Goal: Task Accomplishment & Management: Use online tool/utility

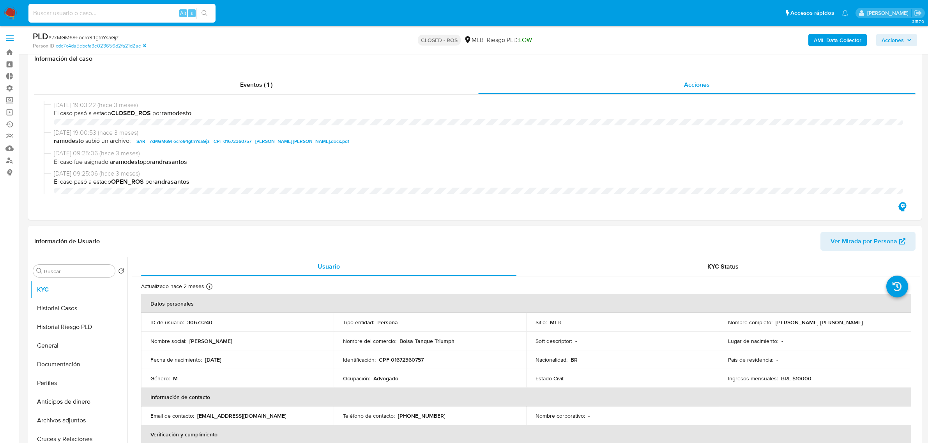
select select "10"
click at [118, 14] on input at bounding box center [121, 13] width 187 height 10
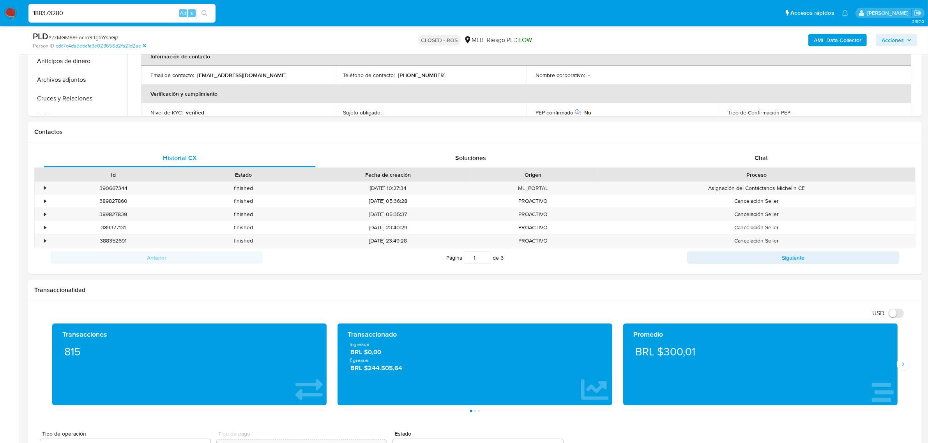
scroll to position [552, 0]
type input "188373280"
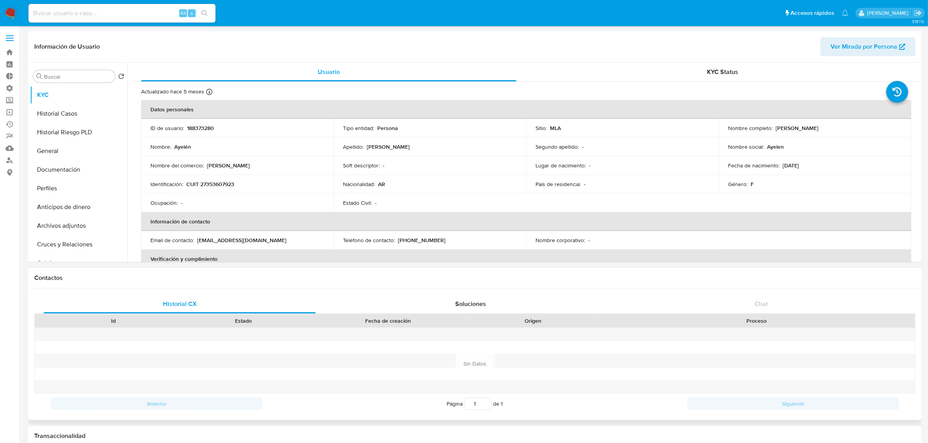
select select "10"
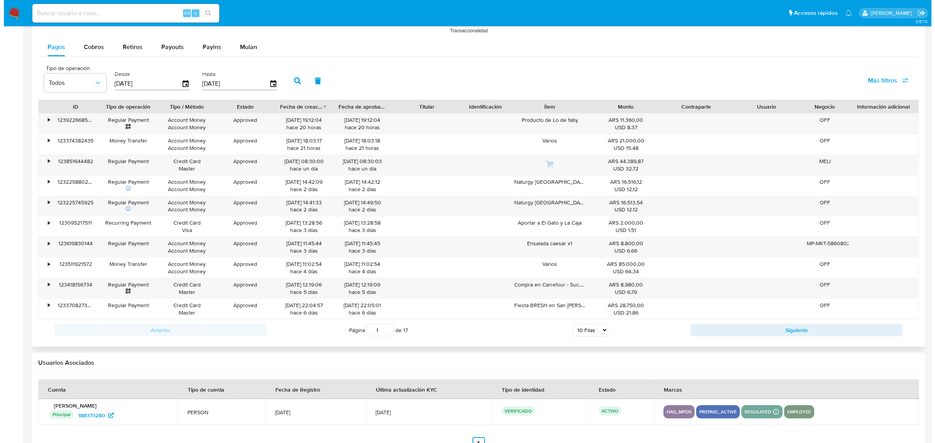
scroll to position [653, 0]
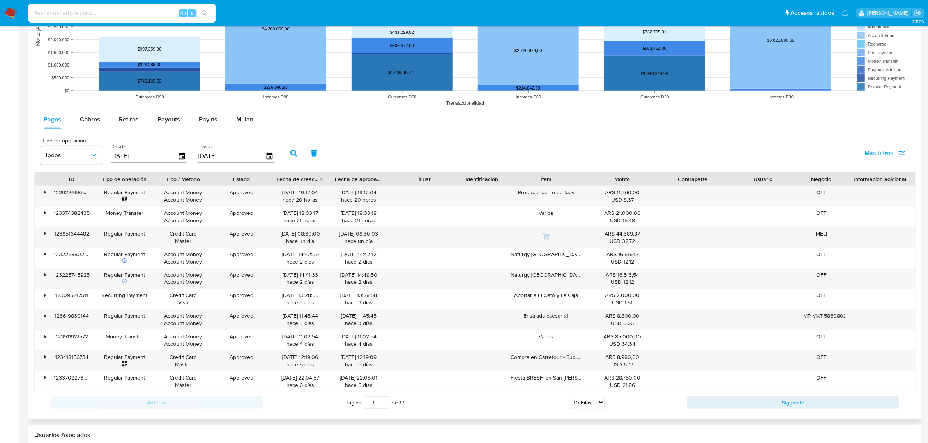
click at [902, 162] on span "Más filtros" at bounding box center [884, 153] width 41 height 17
click at [795, 188] on input "Tipo de pago" at bounding box center [796, 190] width 6 height 6
checkbox input "true"
type input "31/05/2025"
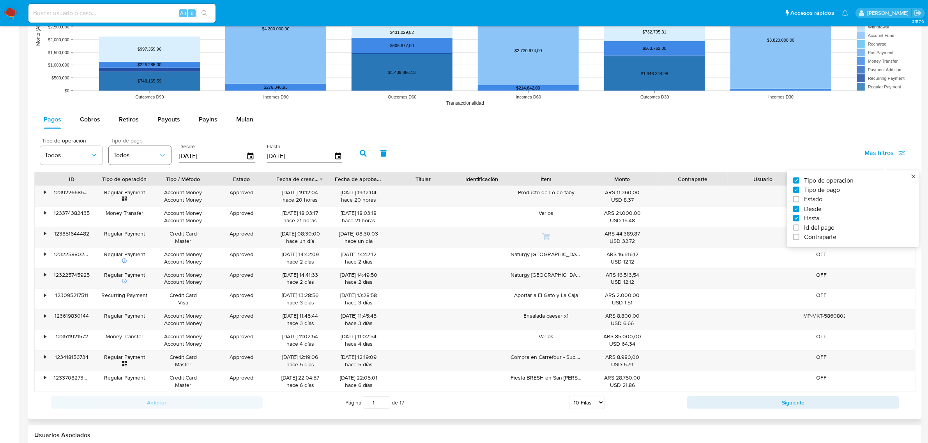
click at [127, 155] on span "Todos" at bounding box center [135, 156] width 45 height 8
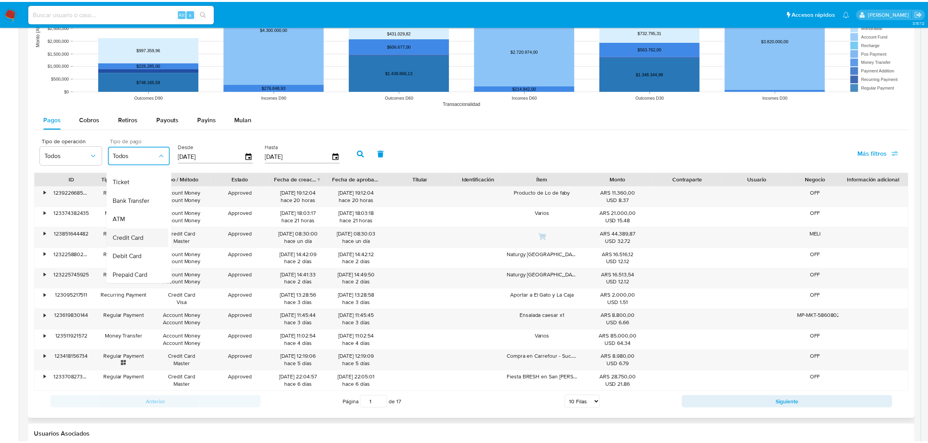
scroll to position [49, 0]
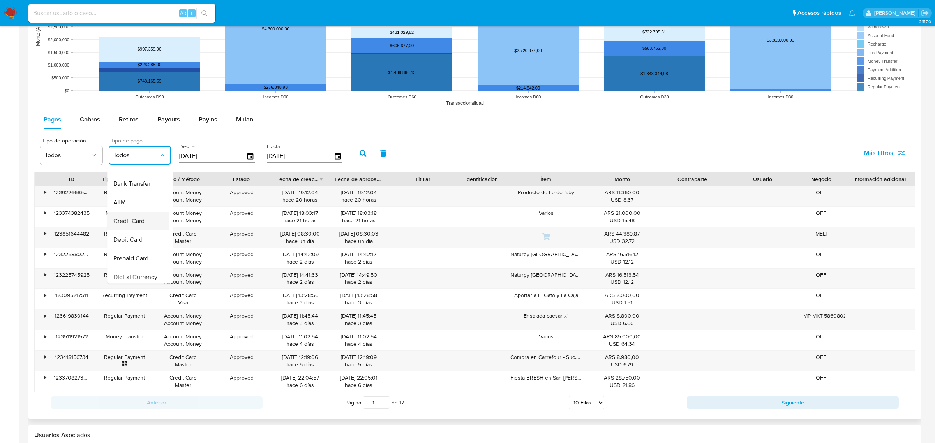
click at [139, 221] on span "Credit Card" at bounding box center [128, 221] width 31 height 8
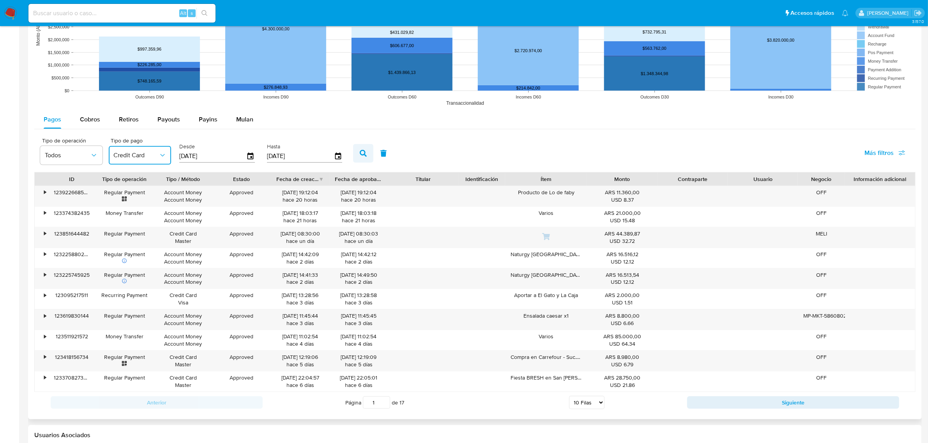
click at [353, 151] on button "button" at bounding box center [363, 153] width 20 height 19
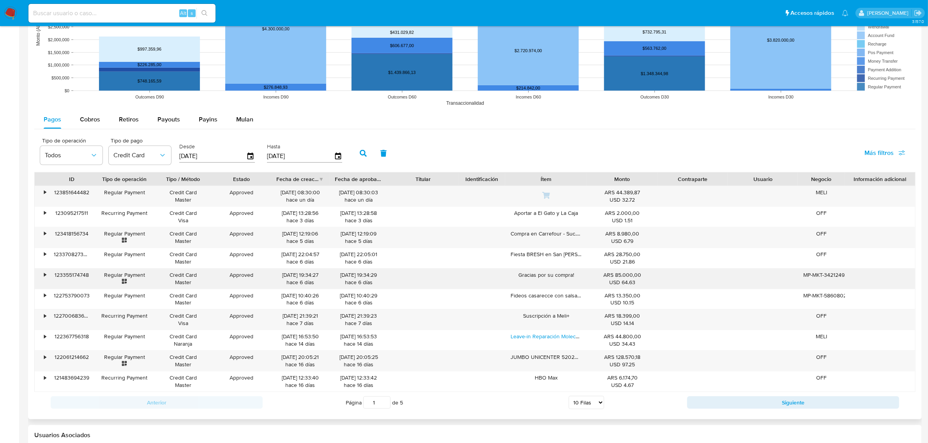
click at [47, 272] on div "•" at bounding box center [42, 279] width 14 height 20
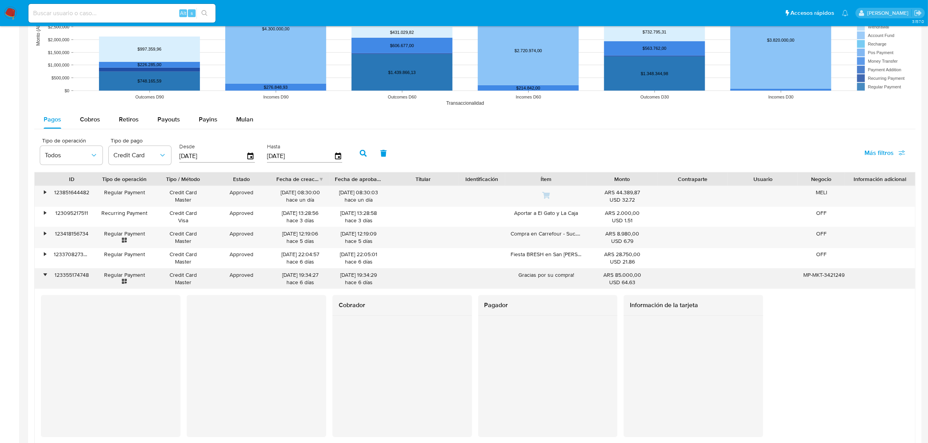
click at [47, 272] on div "•" at bounding box center [42, 279] width 14 height 20
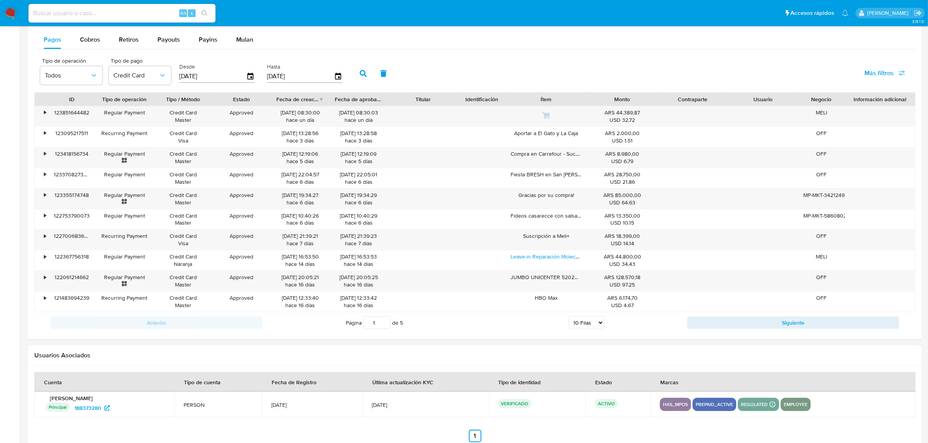
scroll to position [750, 0]
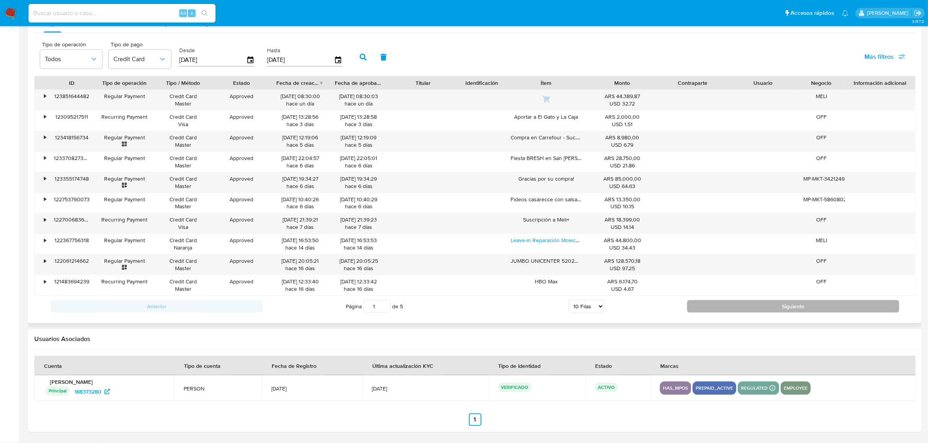
click at [767, 309] on button "Siguiente" at bounding box center [793, 306] width 212 height 12
type input "2"
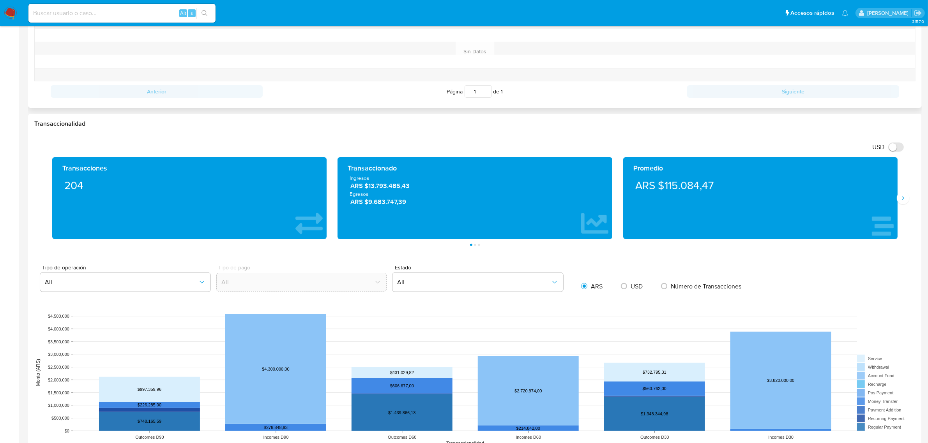
scroll to position [166, 0]
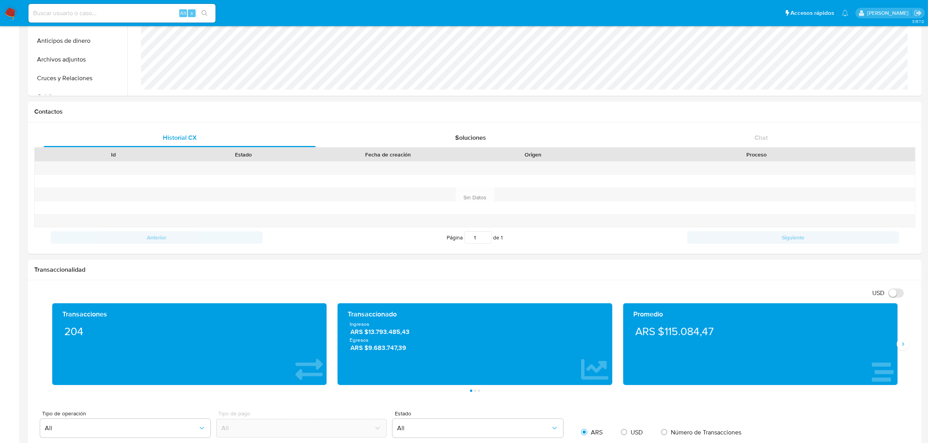
click at [9, 12] on img at bounding box center [10, 13] width 13 height 13
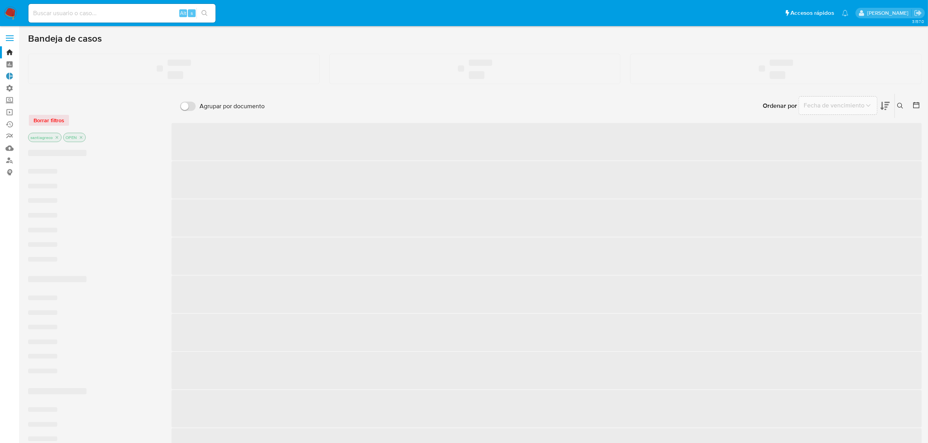
click at [12, 80] on link "Tablero Externo" at bounding box center [46, 77] width 93 height 12
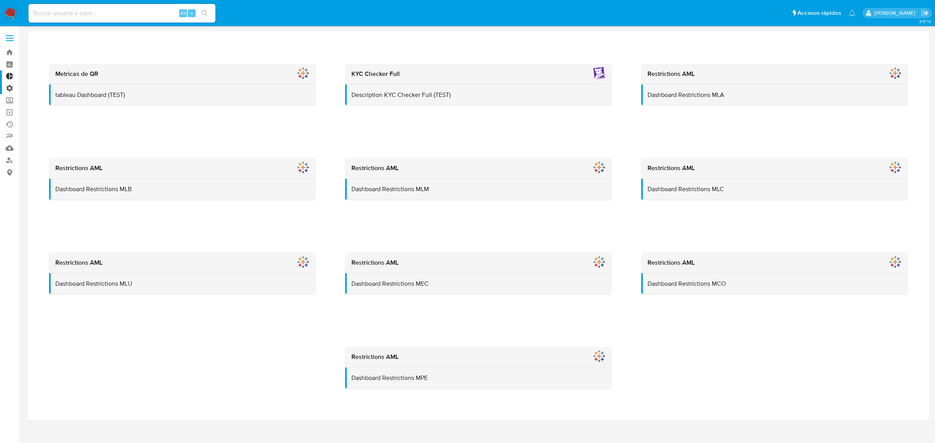
click at [10, 86] on label "Administración" at bounding box center [46, 88] width 93 height 12
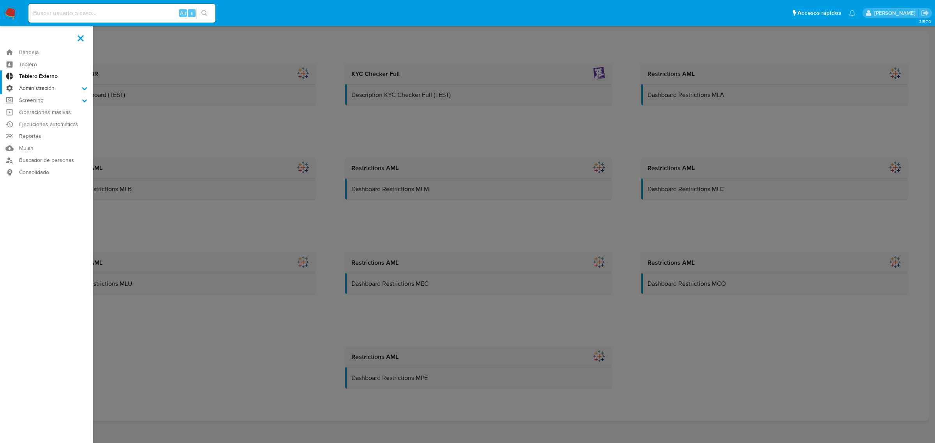
click at [0, 0] on input "Administración" at bounding box center [0, 0] width 0 height 0
click at [38, 96] on link "Reglas" at bounding box center [46, 99] width 93 height 10
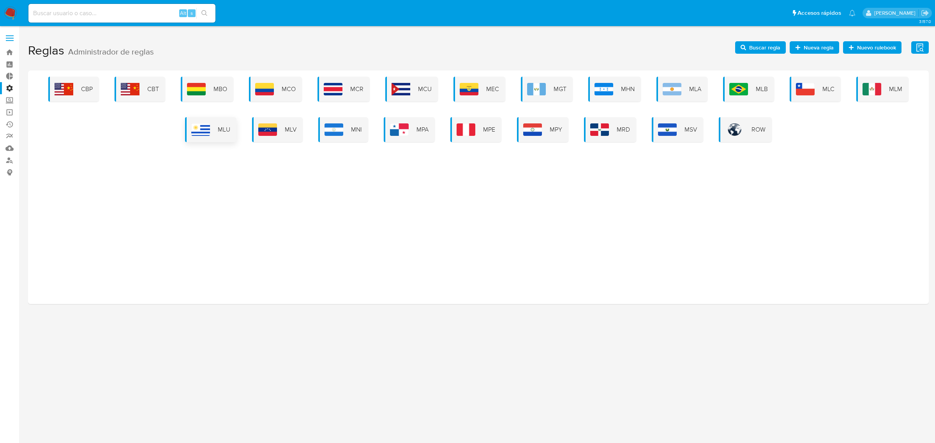
click at [205, 133] on img at bounding box center [200, 129] width 19 height 12
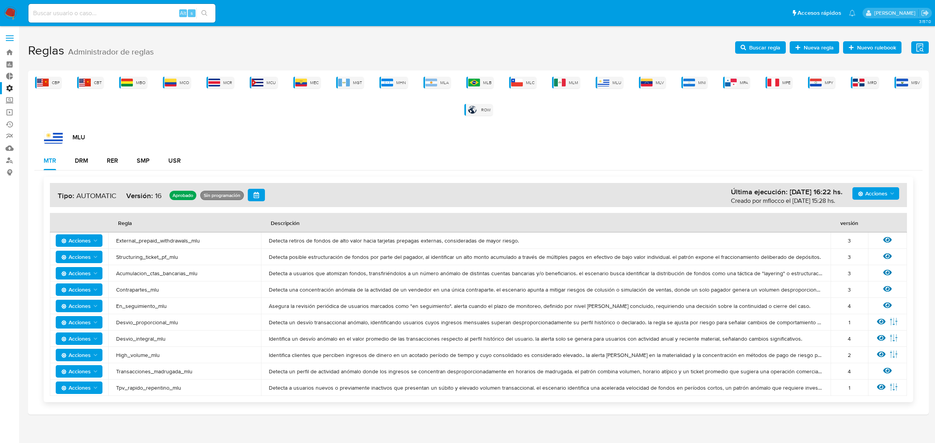
click at [870, 190] on span "Acciones" at bounding box center [873, 193] width 30 height 12
click at [878, 232] on button "Ver historico" at bounding box center [875, 231] width 70 height 19
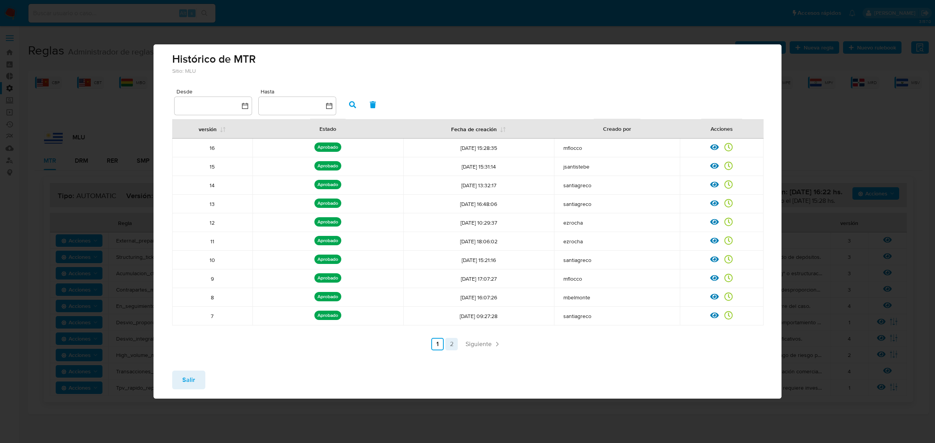
click at [455, 342] on link "2" at bounding box center [451, 344] width 12 height 12
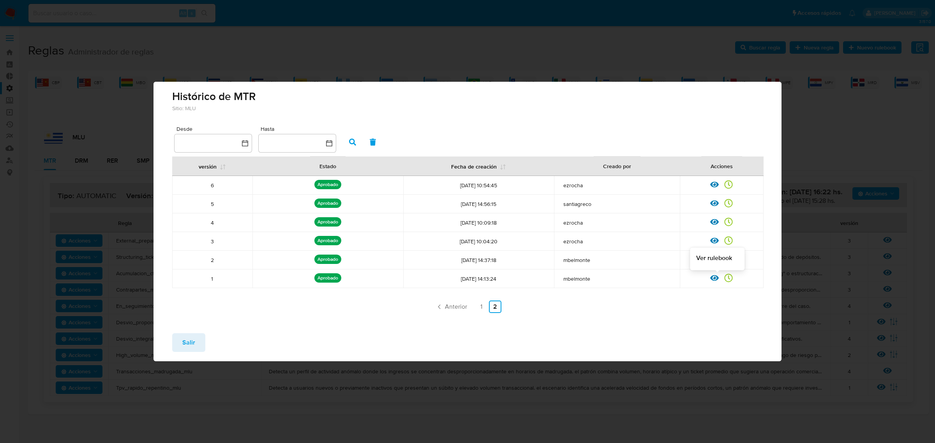
drag, startPoint x: 725, startPoint y: 279, endPoint x: 719, endPoint y: 277, distance: 7.0
click at [719, 277] on div "Ver rulebook Ver registros" at bounding box center [722, 279] width 84 height 10
click at [719, 277] on icon at bounding box center [714, 278] width 9 height 9
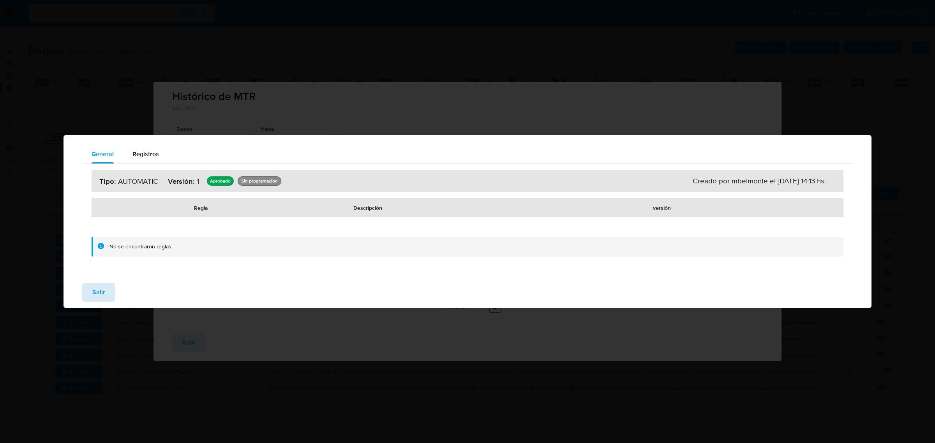
click at [109, 287] on button "Salir" at bounding box center [98, 292] width 33 height 19
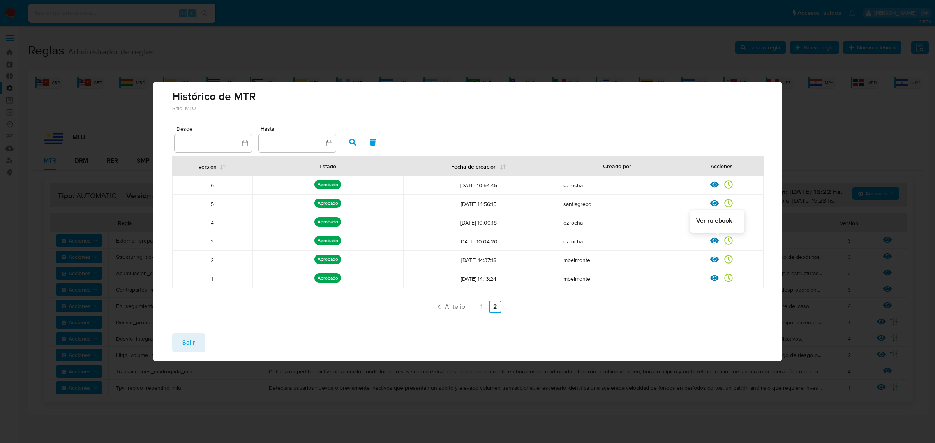
click at [712, 238] on icon at bounding box center [714, 240] width 9 height 9
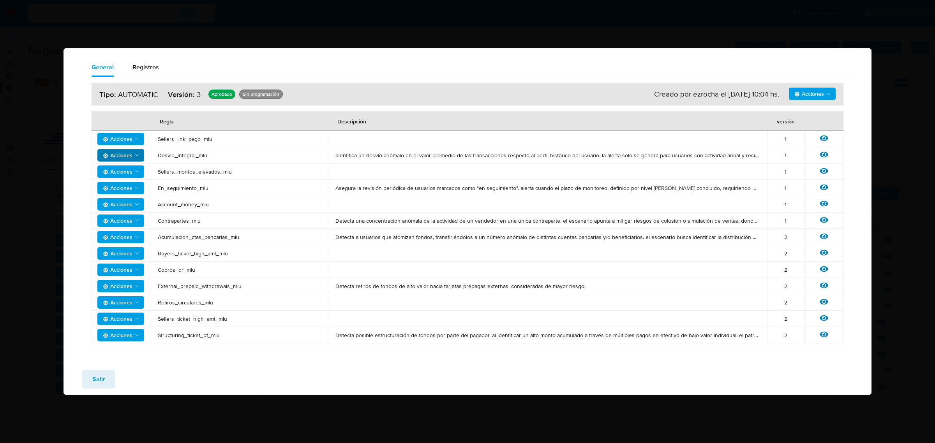
click at [127, 153] on span "Acciones" at bounding box center [118, 155] width 30 height 12
click at [818, 155] on div "Ver regla" at bounding box center [823, 155] width 23 height 10
click at [827, 156] on icon at bounding box center [824, 155] width 9 height 6
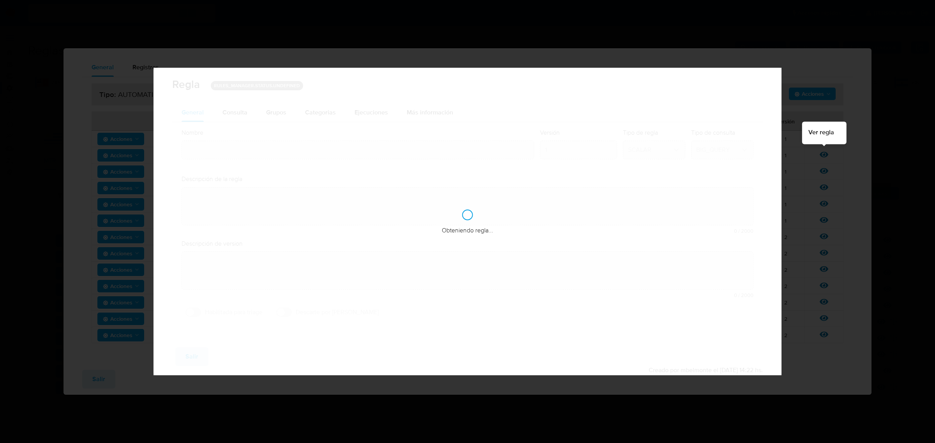
type input "Desvio_integral_mlu"
type textarea "Identifica un desvío anómalo en el valor promedio de las transacciones respecto…"
type textarea "Detectar usuarios que tengan comportamiento sospechoso, que superen la restricc…"
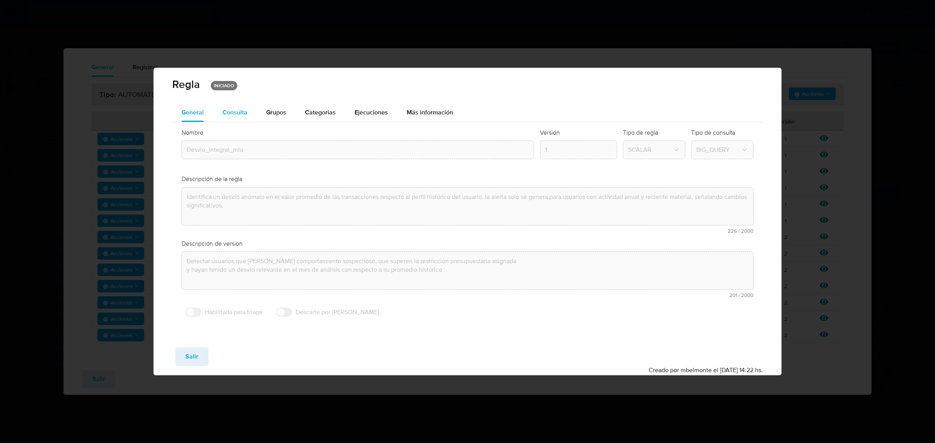
click at [248, 109] on button "Consulta" at bounding box center [235, 112] width 44 height 19
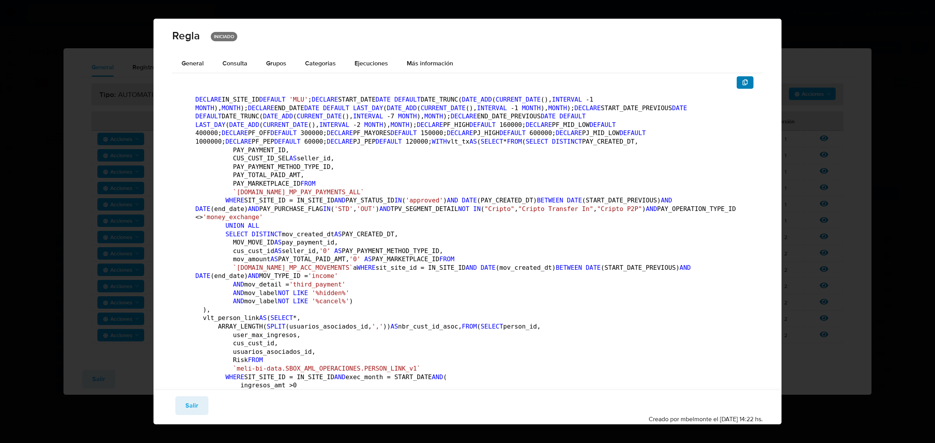
click at [743, 80] on icon "button" at bounding box center [745, 82] width 5 height 6
